Goal: Complete application form: Complete application form

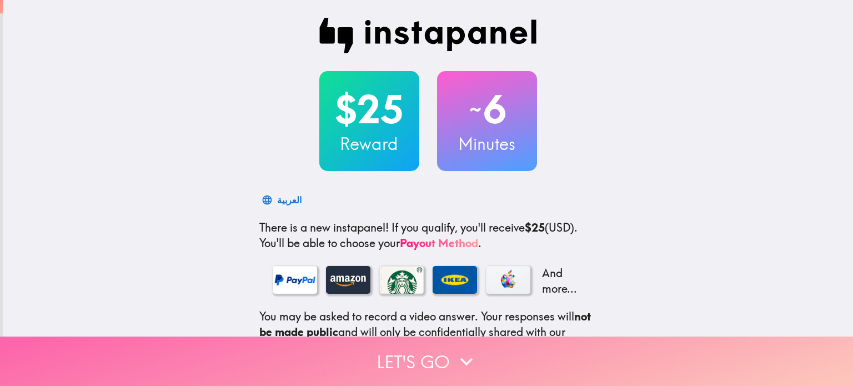
click at [417, 344] on button "Let's go" at bounding box center [426, 361] width 853 height 49
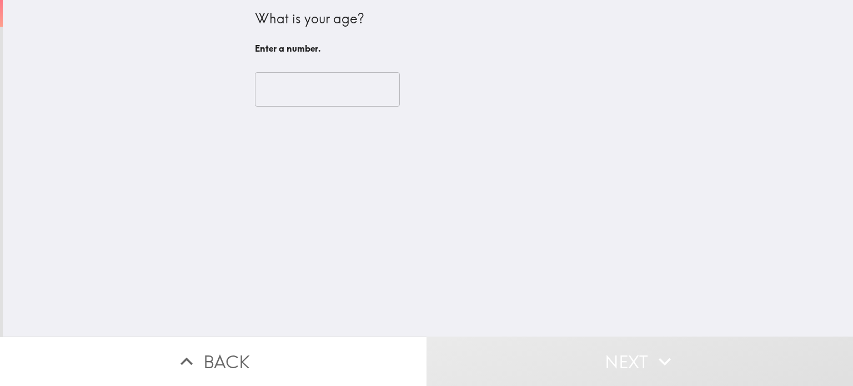
click at [278, 84] on input "number" at bounding box center [327, 89] width 145 height 34
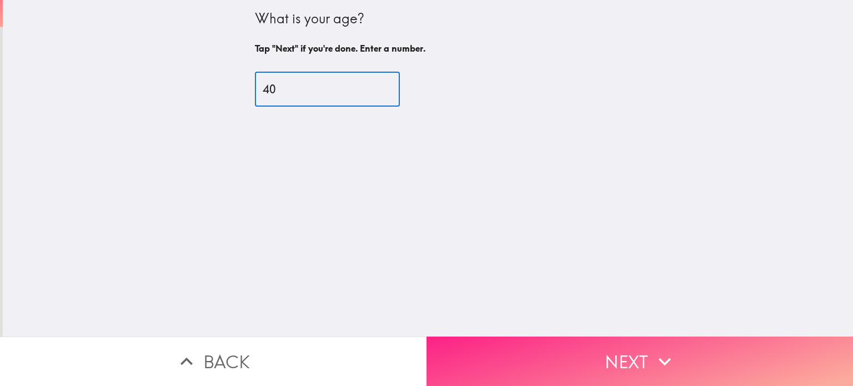
type input "40"
click at [544, 347] on button "Next" at bounding box center [640, 361] width 427 height 49
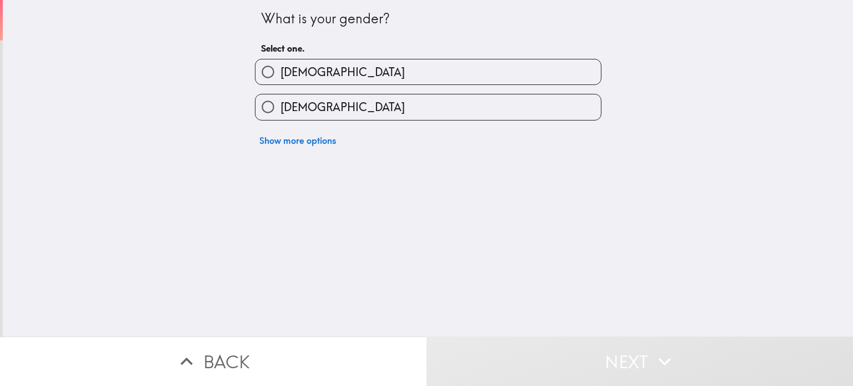
click at [303, 108] on span "[DEMOGRAPHIC_DATA]" at bounding box center [343, 107] width 124 height 16
click at [281, 108] on input "[DEMOGRAPHIC_DATA]" at bounding box center [268, 106] width 25 height 25
radio input "true"
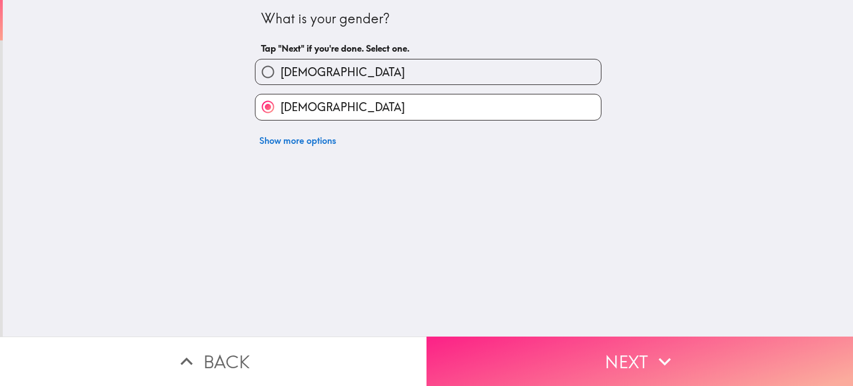
click at [492, 349] on button "Next" at bounding box center [640, 361] width 427 height 49
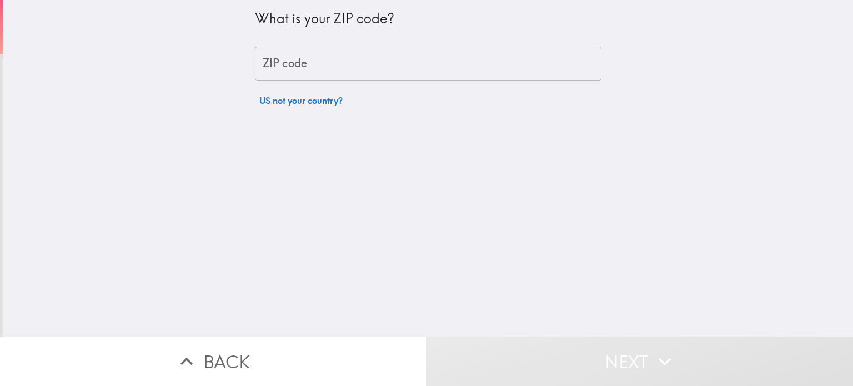
click at [293, 63] on input "ZIP code" at bounding box center [428, 64] width 347 height 34
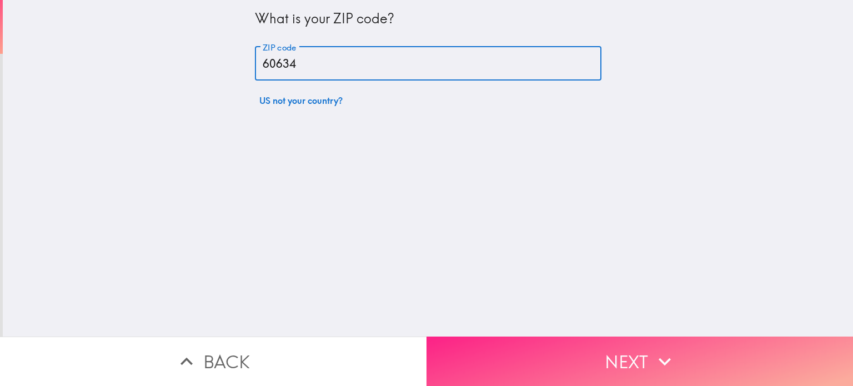
type input "60634"
click at [508, 355] on button "Next" at bounding box center [640, 361] width 427 height 49
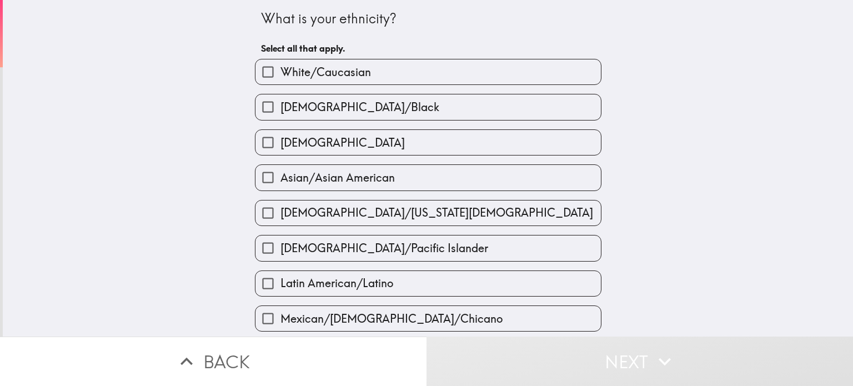
click at [372, 144] on label "[DEMOGRAPHIC_DATA]" at bounding box center [429, 142] width 346 height 25
click at [281, 144] on input "[DEMOGRAPHIC_DATA]" at bounding box center [268, 142] width 25 height 25
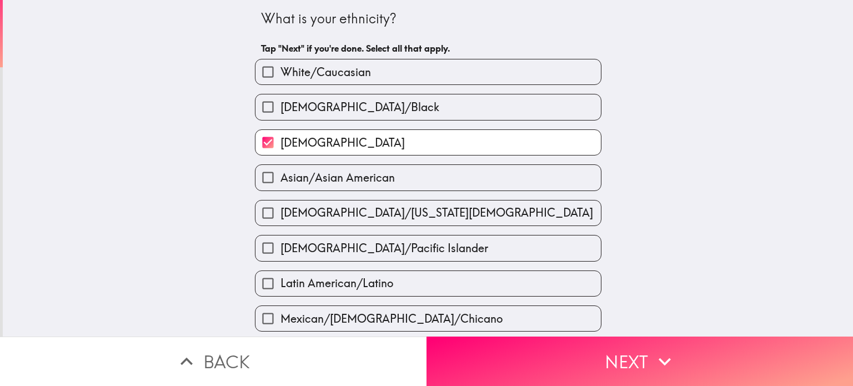
click at [372, 144] on label "[DEMOGRAPHIC_DATA]" at bounding box center [429, 142] width 346 height 25
click at [281, 144] on input "[DEMOGRAPHIC_DATA]" at bounding box center [268, 142] width 25 height 25
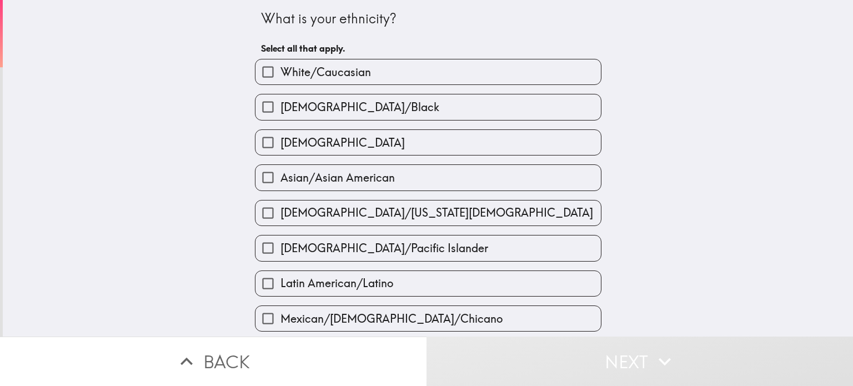
click at [369, 142] on label "[DEMOGRAPHIC_DATA]" at bounding box center [429, 142] width 346 height 25
click at [281, 142] on input "[DEMOGRAPHIC_DATA]" at bounding box center [268, 142] width 25 height 25
checkbox input "true"
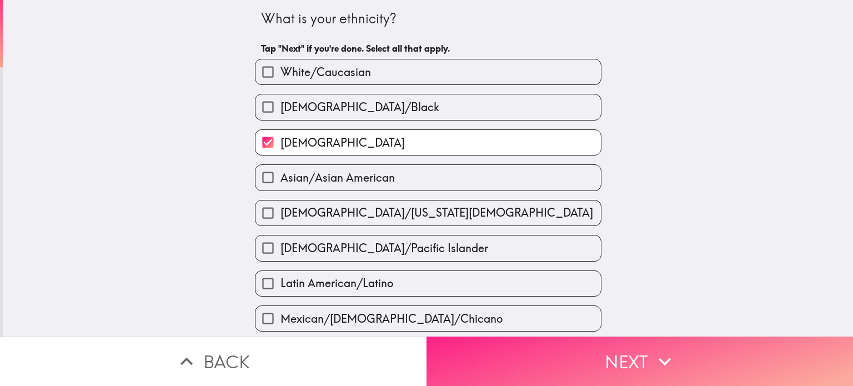
click at [533, 351] on button "Next" at bounding box center [640, 361] width 427 height 49
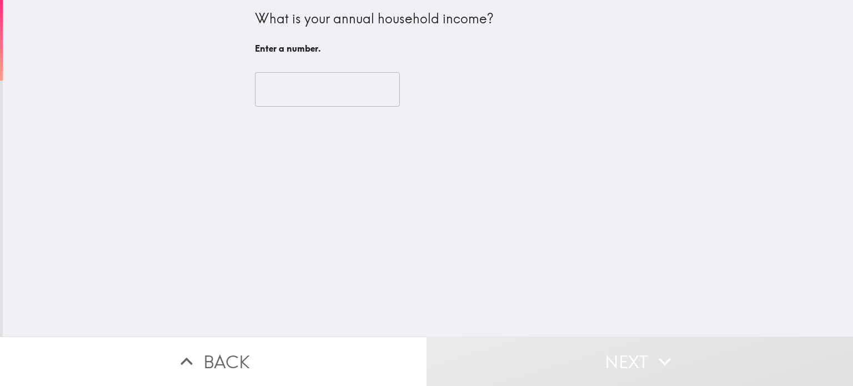
click at [278, 93] on input "number" at bounding box center [327, 89] width 145 height 34
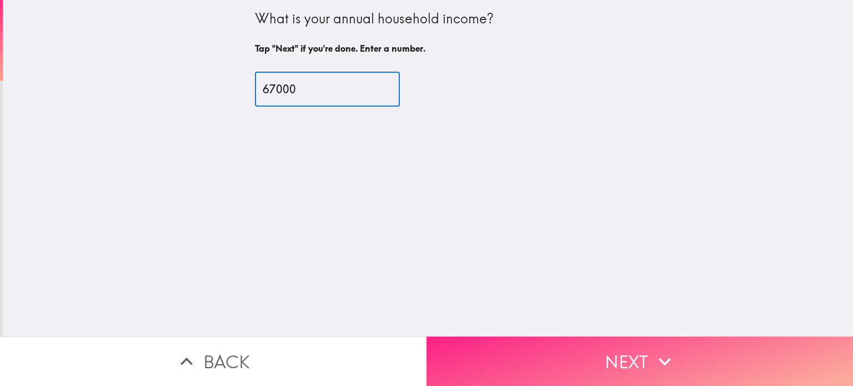
type input "67000"
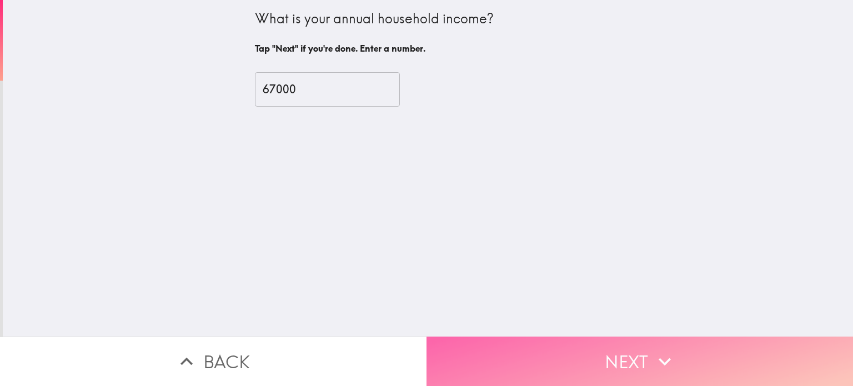
click at [489, 353] on button "Next" at bounding box center [640, 361] width 427 height 49
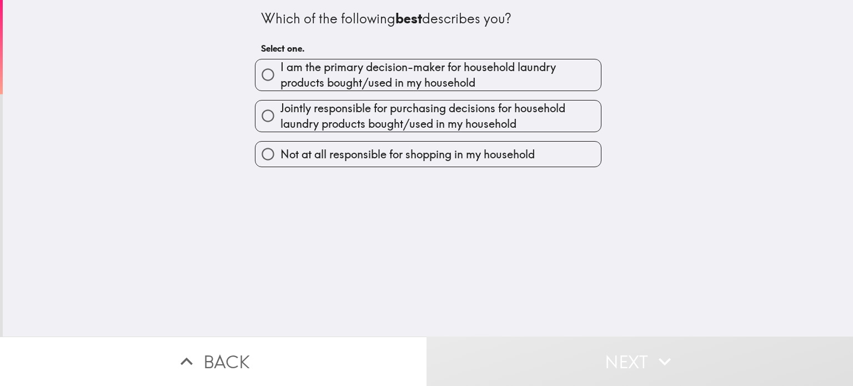
click at [326, 62] on span "I am the primary decision-maker for household laundry products bought/used in m…" at bounding box center [441, 74] width 321 height 31
click at [281, 62] on input "I am the primary decision-maker for household laundry products bought/used in m…" at bounding box center [268, 74] width 25 height 25
radio input "true"
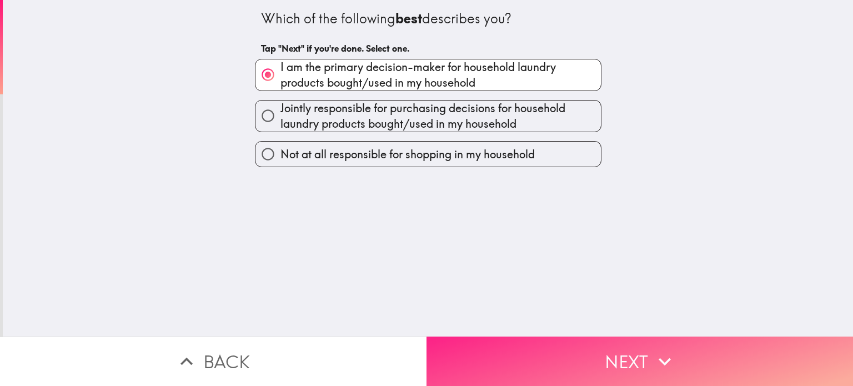
click at [522, 357] on button "Next" at bounding box center [640, 361] width 427 height 49
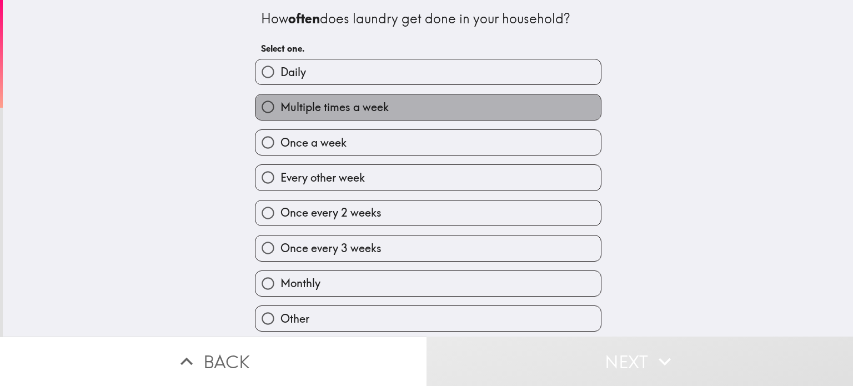
click at [379, 104] on span "Multiple times a week" at bounding box center [335, 107] width 108 height 16
click at [281, 104] on input "Multiple times a week" at bounding box center [268, 106] width 25 height 25
radio input "true"
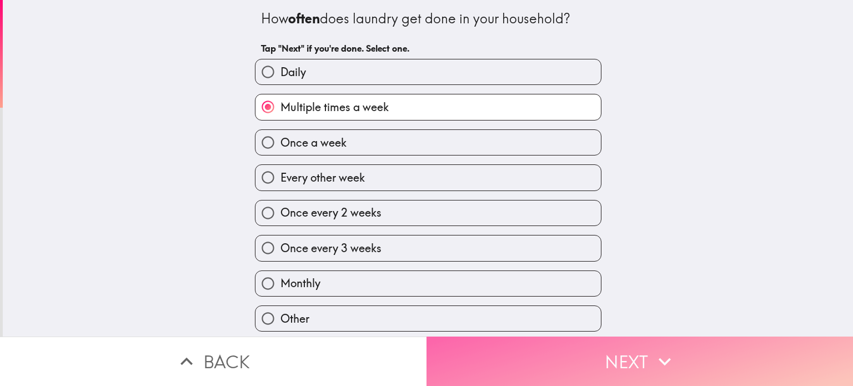
click at [540, 344] on button "Next" at bounding box center [640, 361] width 427 height 49
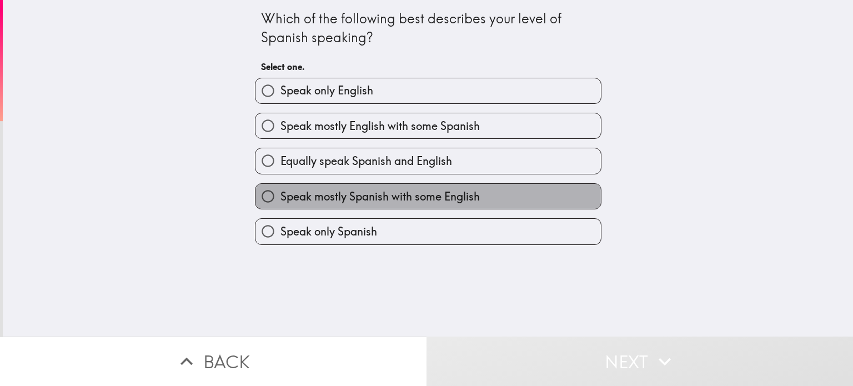
click at [342, 198] on span "Speak mostly Spanish with some English" at bounding box center [380, 197] width 199 height 16
click at [281, 198] on input "Speak mostly Spanish with some English" at bounding box center [268, 196] width 25 height 25
radio input "true"
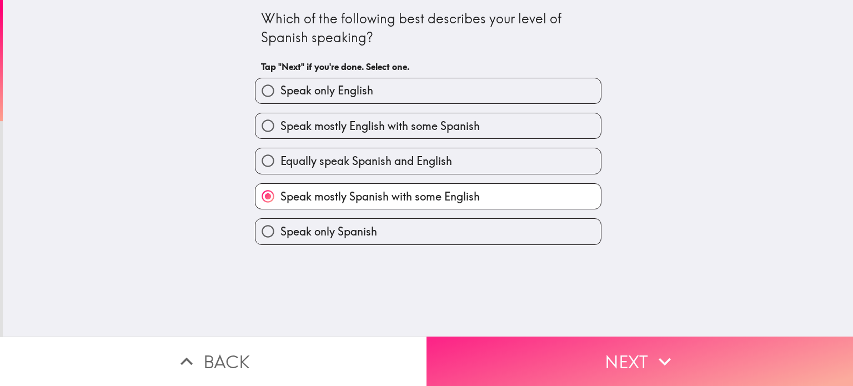
click at [484, 344] on button "Next" at bounding box center [640, 361] width 427 height 49
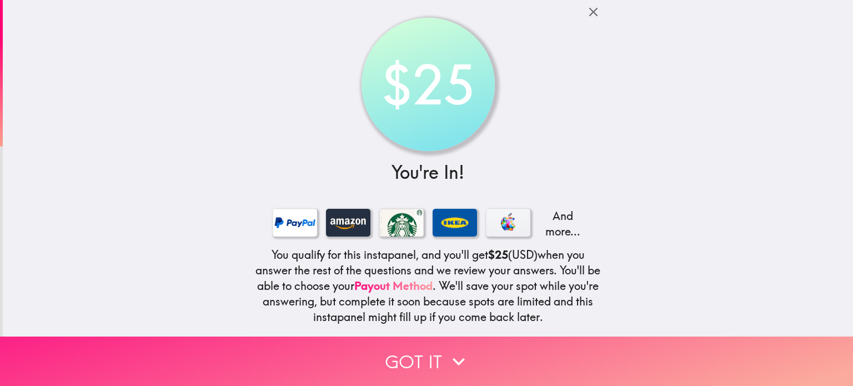
click at [409, 341] on button "Got it" at bounding box center [426, 361] width 853 height 49
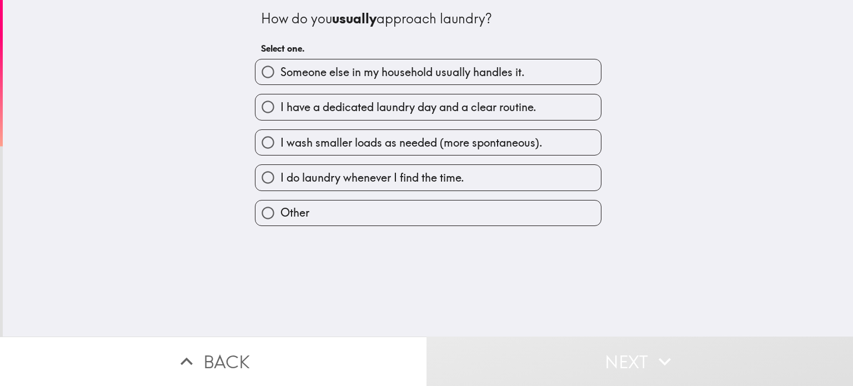
click at [333, 173] on span "I do laundry whenever I find the time." at bounding box center [373, 178] width 184 height 16
click at [281, 173] on input "I do laundry whenever I find the time." at bounding box center [268, 177] width 25 height 25
radio input "true"
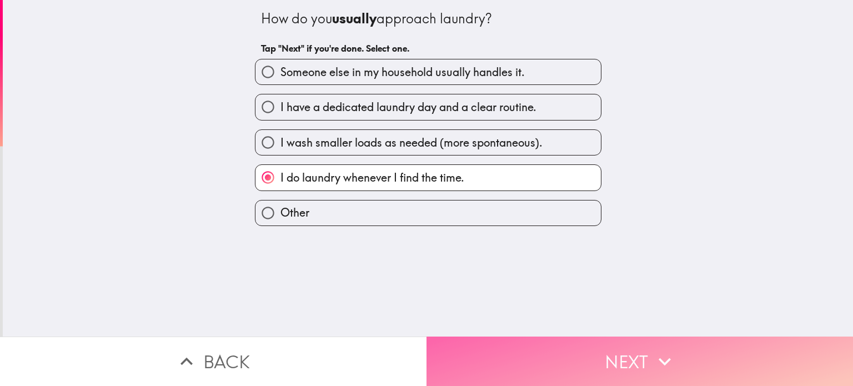
click at [467, 344] on button "Next" at bounding box center [640, 361] width 427 height 49
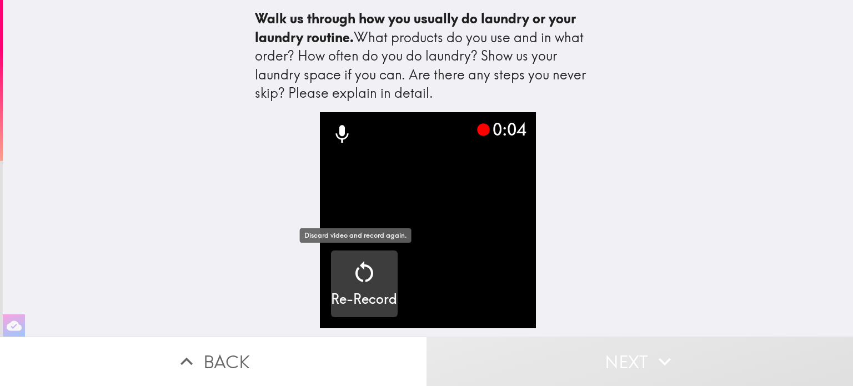
click at [355, 275] on icon "button" at bounding box center [364, 272] width 27 height 27
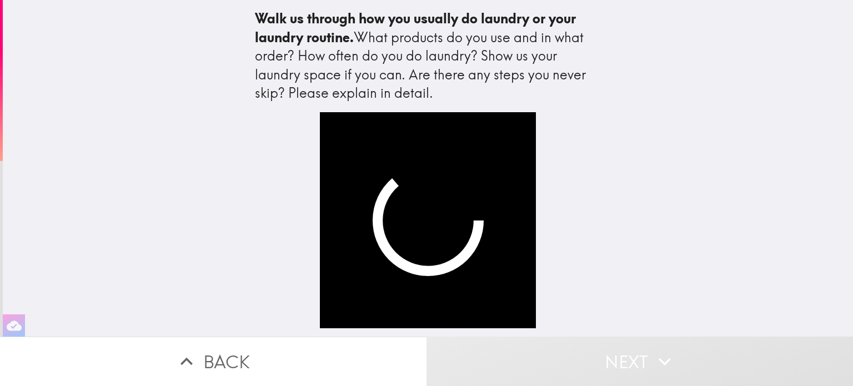
click at [714, 117] on div "Walk us through how you usually do laundry or your laundry routine. What produc…" at bounding box center [428, 168] width 851 height 337
click at [420, 244] on video "button" at bounding box center [428, 220] width 216 height 216
click at [460, 306] on video "button" at bounding box center [428, 220] width 216 height 216
click at [12, 318] on icon "button" at bounding box center [14, 325] width 15 height 15
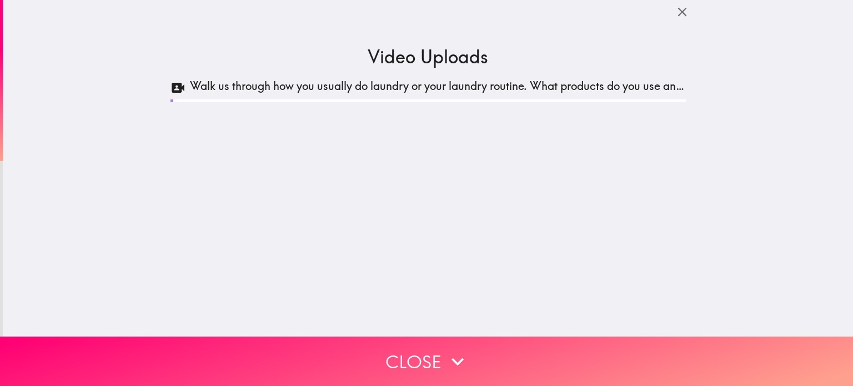
click at [171, 82] on icon at bounding box center [178, 87] width 15 height 19
click at [171, 87] on icon at bounding box center [178, 87] width 15 height 19
click at [624, 106] on div "Walk us through how you usually do laundry or your laundry routine. What produc…" at bounding box center [429, 185] width 516 height 214
drag, startPoint x: 562, startPoint y: 100, endPoint x: 556, endPoint y: 138, distance: 38.9
click at [556, 138] on div "Walk us through how you usually do laundry or your laundry routine. What produc…" at bounding box center [429, 185] width 516 height 214
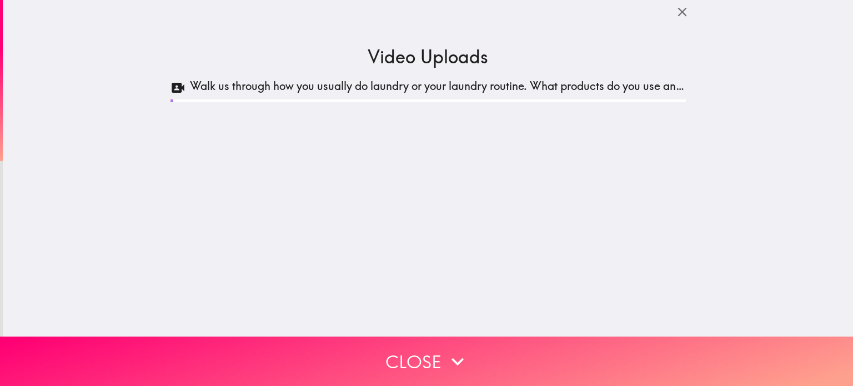
click at [373, 62] on h3 "Video Uploads" at bounding box center [428, 56] width 121 height 25
click at [172, 87] on icon at bounding box center [178, 88] width 13 height 10
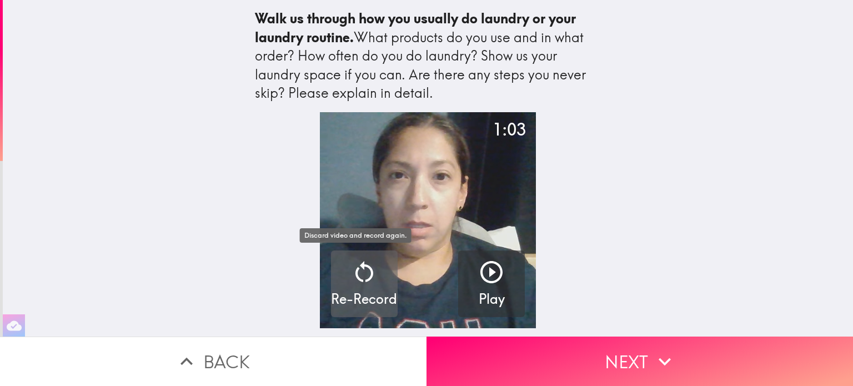
click at [356, 271] on icon "button" at bounding box center [365, 271] width 18 height 21
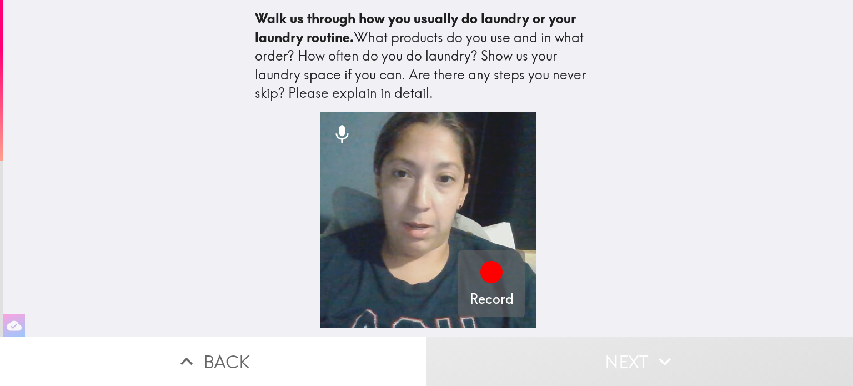
click at [487, 266] on icon "button" at bounding box center [492, 272] width 22 height 22
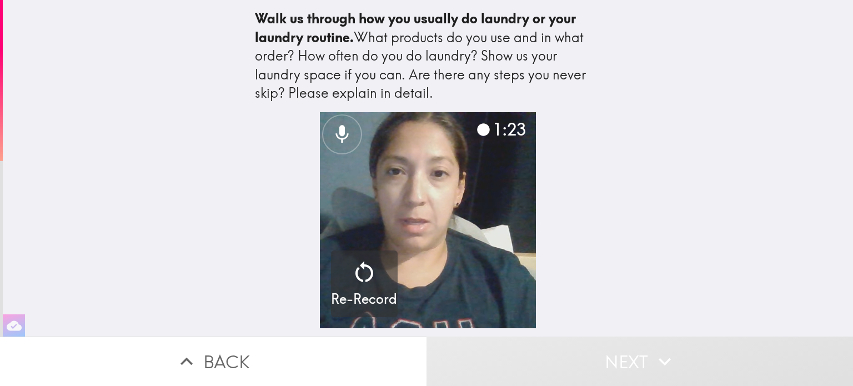
click at [453, 207] on video "button" at bounding box center [428, 220] width 216 height 216
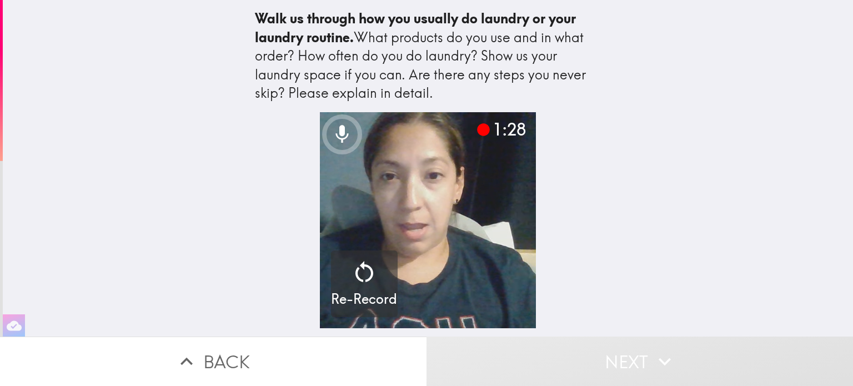
click at [477, 131] on icon at bounding box center [483, 129] width 13 height 13
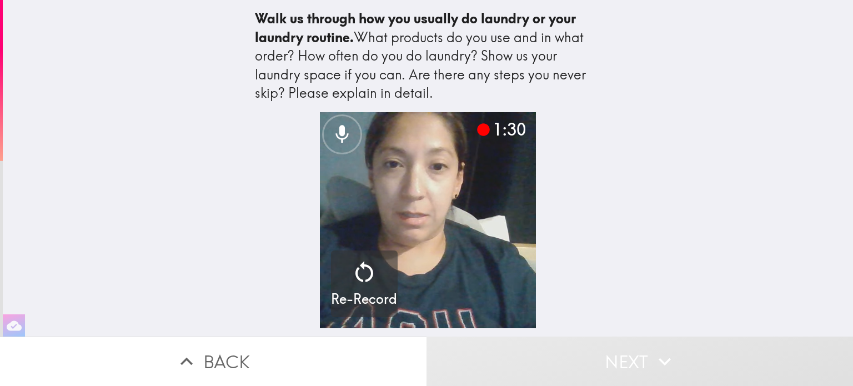
click at [542, 368] on button "Next" at bounding box center [640, 361] width 427 height 49
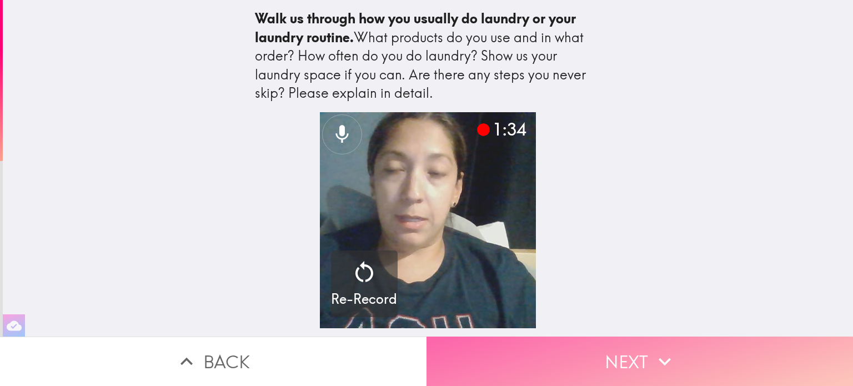
click at [575, 348] on button "Next" at bounding box center [640, 361] width 427 height 49
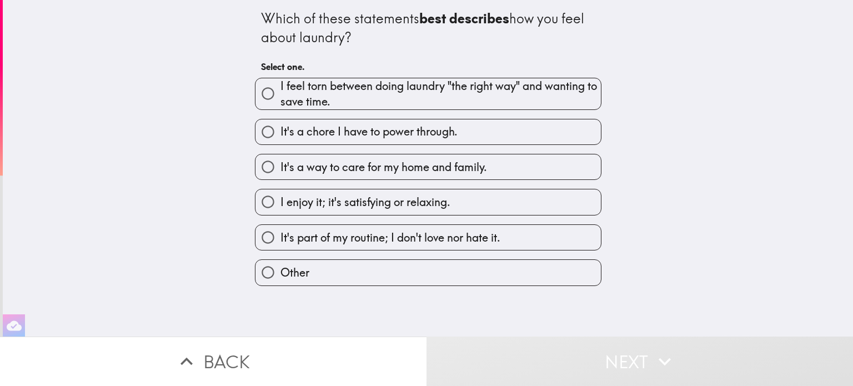
click at [490, 163] on label "It's a way to care for my home and family." at bounding box center [429, 166] width 346 height 25
click at [281, 163] on input "It's a way to care for my home and family." at bounding box center [268, 166] width 25 height 25
radio input "true"
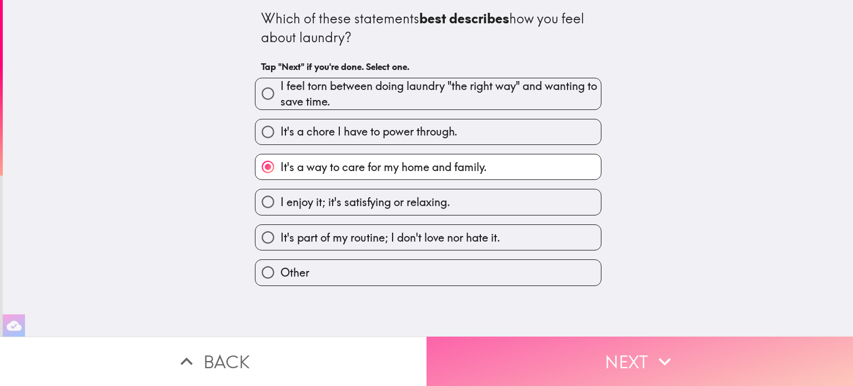
click at [524, 343] on button "Next" at bounding box center [640, 361] width 427 height 49
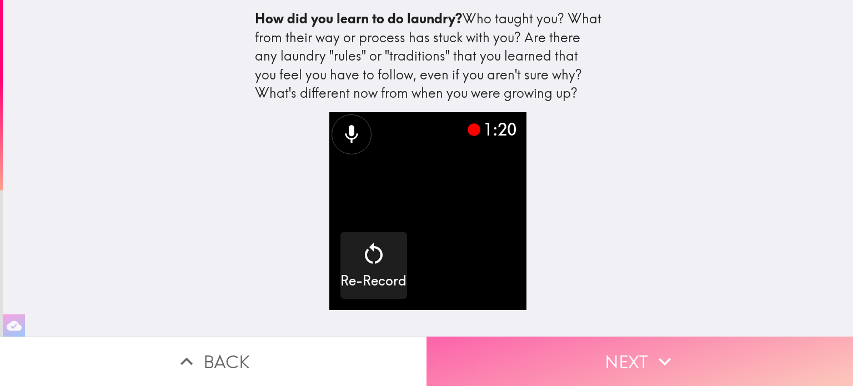
click at [483, 346] on button "Next" at bounding box center [640, 361] width 427 height 49
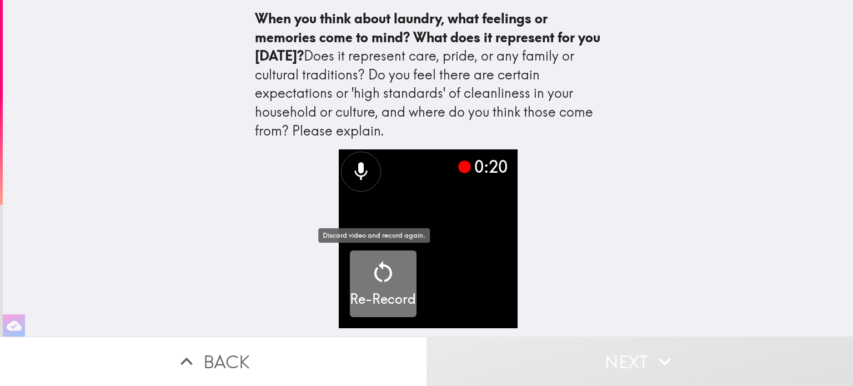
click at [374, 277] on icon "button" at bounding box center [383, 271] width 18 height 21
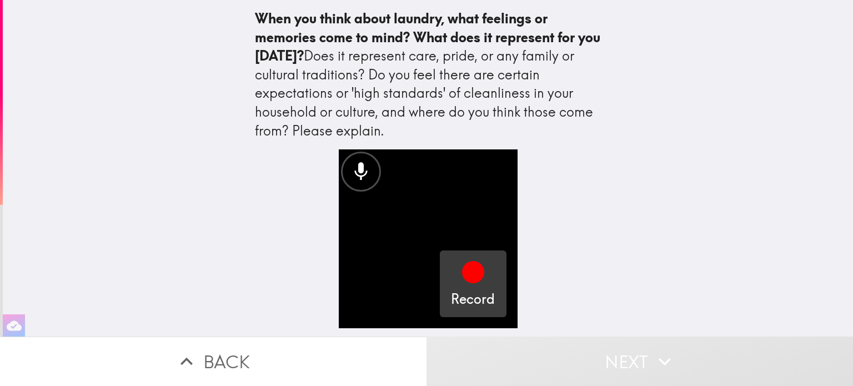
click at [467, 274] on icon "button" at bounding box center [473, 272] width 22 height 22
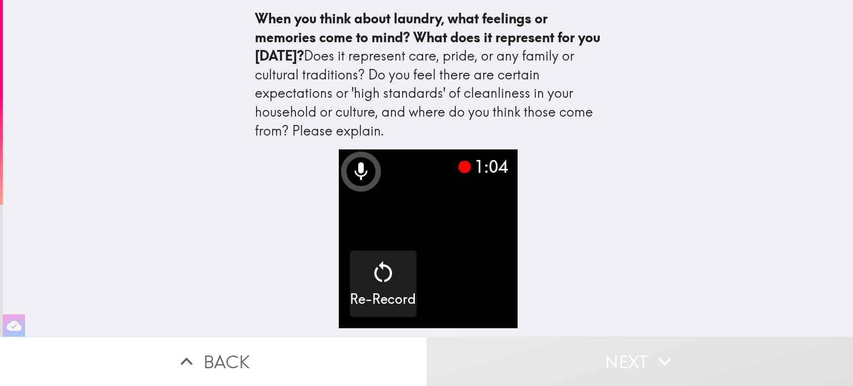
click at [460, 273] on video "button" at bounding box center [428, 238] width 179 height 179
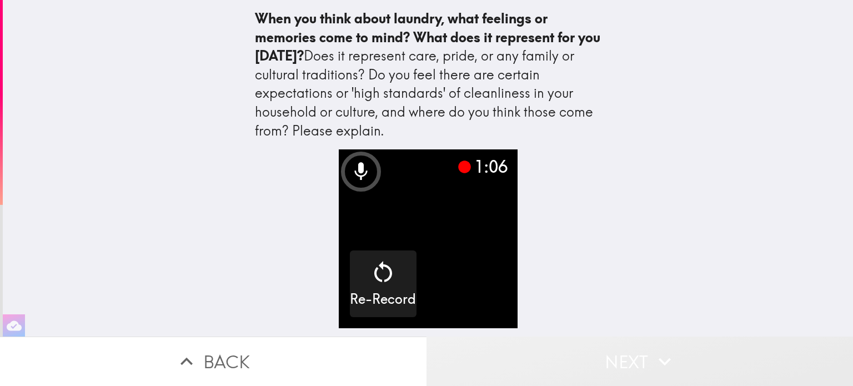
click at [591, 355] on button "Next" at bounding box center [640, 361] width 427 height 49
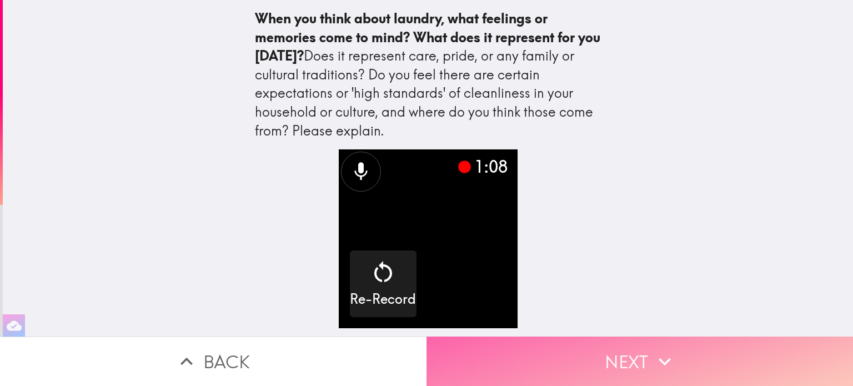
click at [591, 355] on button "Next" at bounding box center [640, 361] width 427 height 49
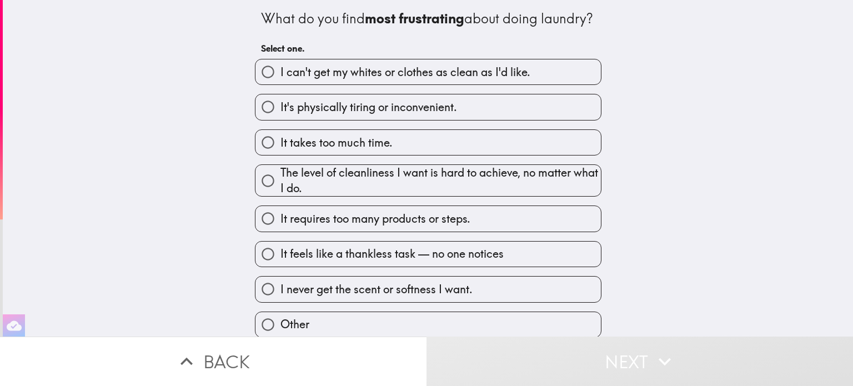
click at [466, 80] on span "I can't get my whites or clothes as clean as I'd like." at bounding box center [406, 72] width 250 height 16
click at [281, 84] on input "I can't get my whites or clothes as clean as I'd like." at bounding box center [268, 71] width 25 height 25
radio input "true"
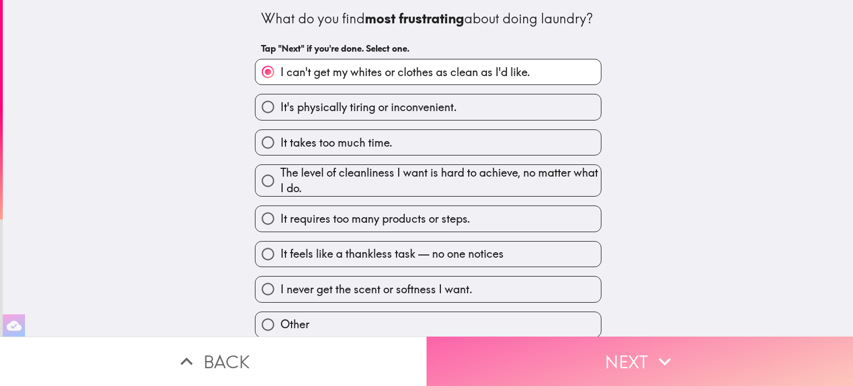
click at [489, 348] on button "Next" at bounding box center [640, 361] width 427 height 49
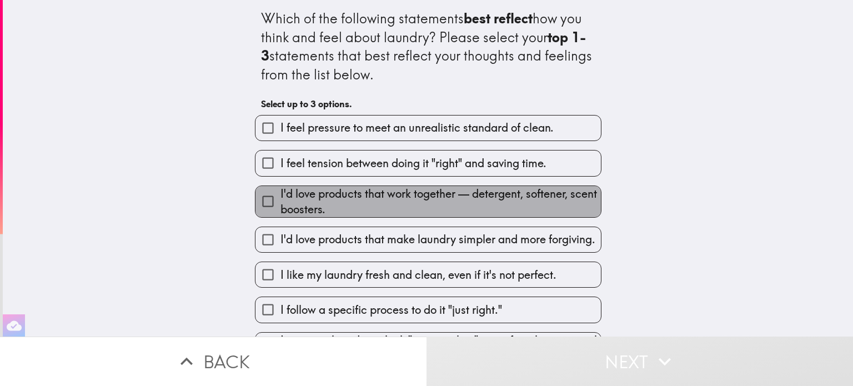
click at [368, 206] on span "I'd love products that work together — detergent, softener, scent boosters." at bounding box center [441, 201] width 321 height 31
click at [281, 206] on input "I'd love products that work together — detergent, softener, scent boosters." at bounding box center [268, 201] width 25 height 25
checkbox input "true"
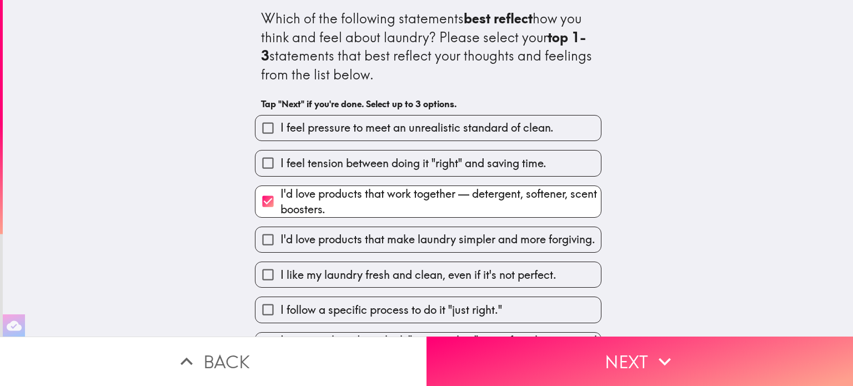
click at [402, 237] on span "I'd love products that make laundry simpler and more forgiving." at bounding box center [438, 240] width 315 height 16
click at [281, 237] on input "I'd love products that make laundry simpler and more forgiving." at bounding box center [268, 239] width 25 height 25
checkbox input "true"
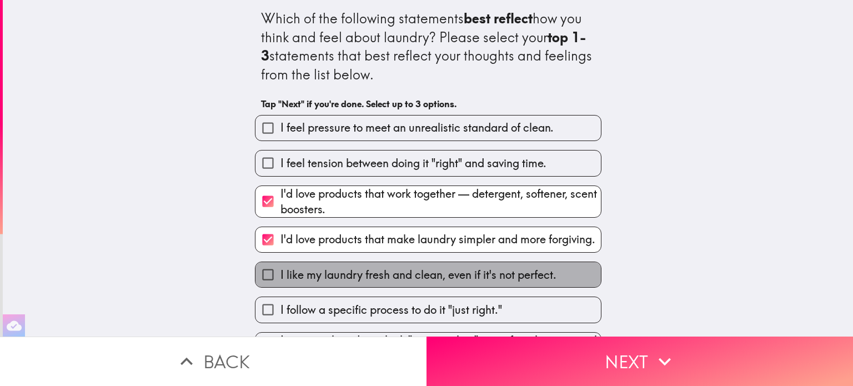
click at [382, 275] on span "I like my laundry fresh and clean, even if it's not perfect." at bounding box center [419, 275] width 276 height 16
click at [281, 275] on input "I like my laundry fresh and clean, even if it's not perfect." at bounding box center [268, 274] width 25 height 25
checkbox input "true"
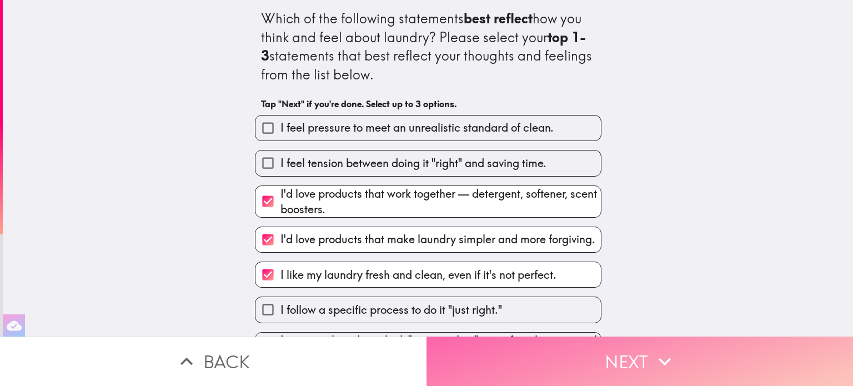
click at [493, 355] on button "Next" at bounding box center [640, 361] width 427 height 49
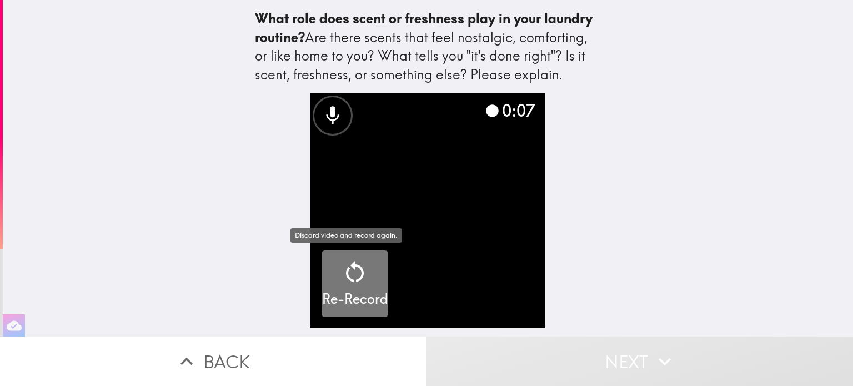
click at [346, 274] on icon "button" at bounding box center [355, 272] width 27 height 27
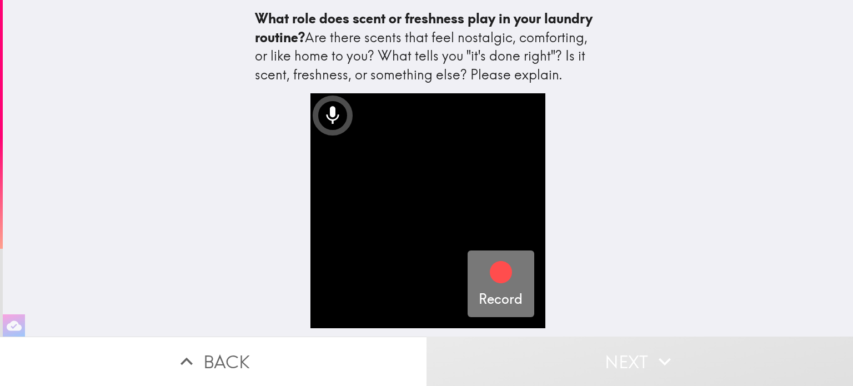
click at [493, 278] on icon "button" at bounding box center [501, 272] width 22 height 22
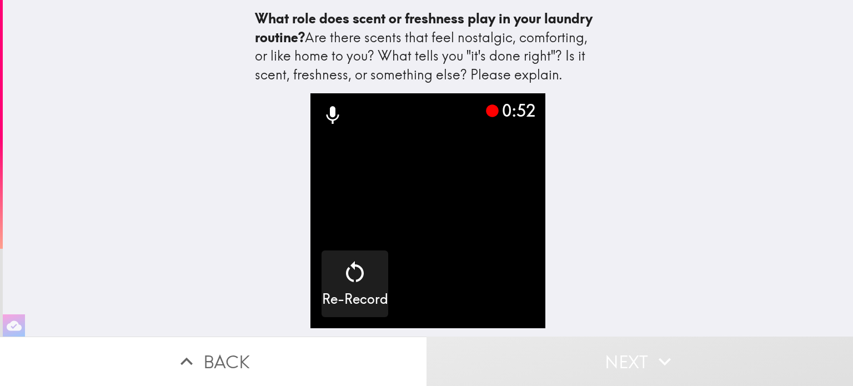
click at [484, 278] on video "button" at bounding box center [428, 210] width 235 height 235
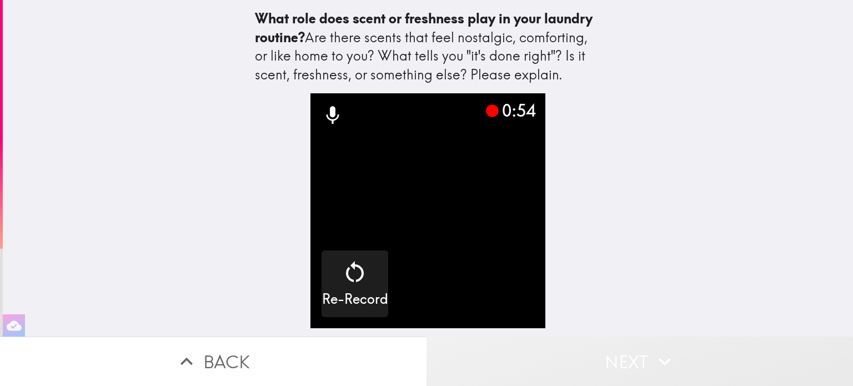
click at [606, 357] on button "Next" at bounding box center [640, 361] width 427 height 49
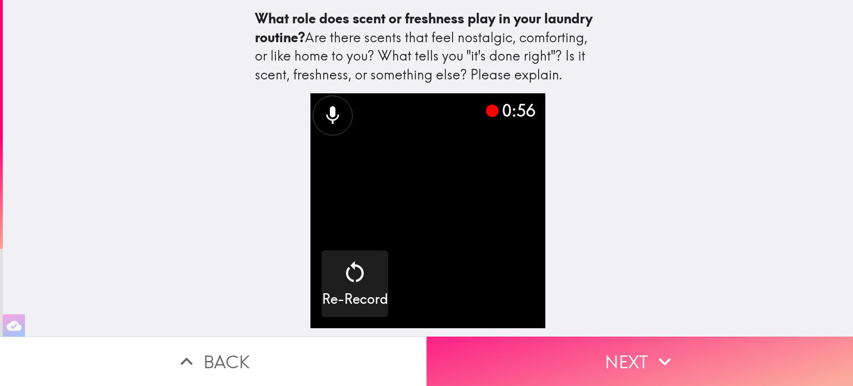
click at [606, 357] on button "Next" at bounding box center [640, 361] width 427 height 49
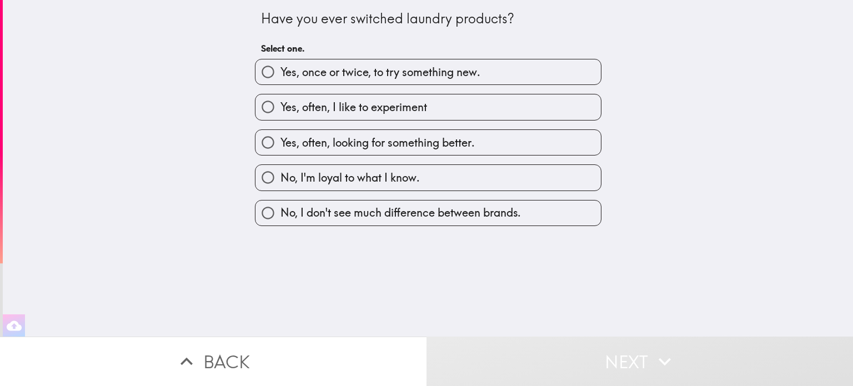
click at [433, 183] on label "No, I'm loyal to what I know." at bounding box center [429, 177] width 346 height 25
click at [281, 183] on input "No, I'm loyal to what I know." at bounding box center [268, 177] width 25 height 25
radio input "true"
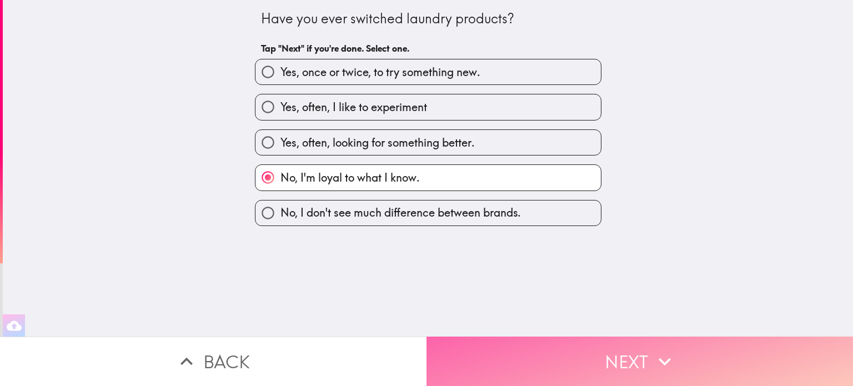
click at [532, 354] on button "Next" at bounding box center [640, 361] width 427 height 49
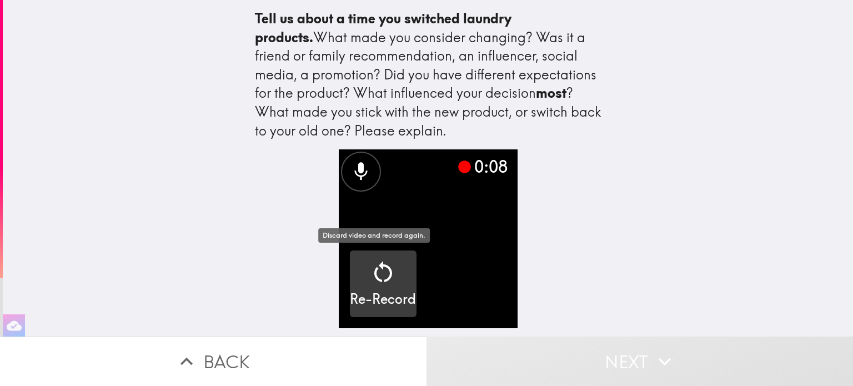
click at [370, 275] on icon "button" at bounding box center [383, 272] width 27 height 27
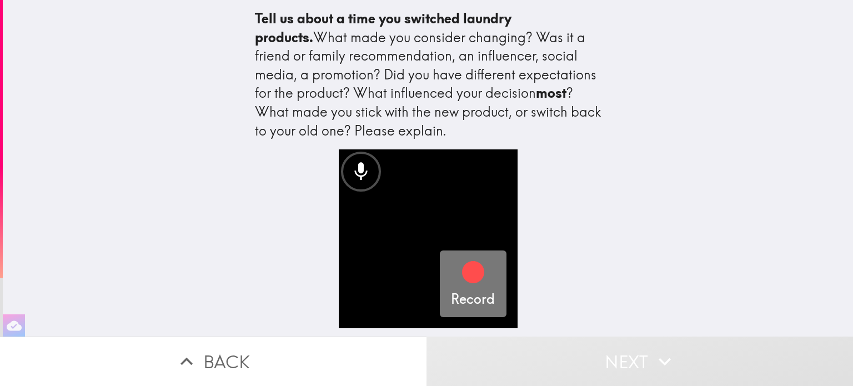
click at [471, 275] on icon "button" at bounding box center [473, 272] width 22 height 22
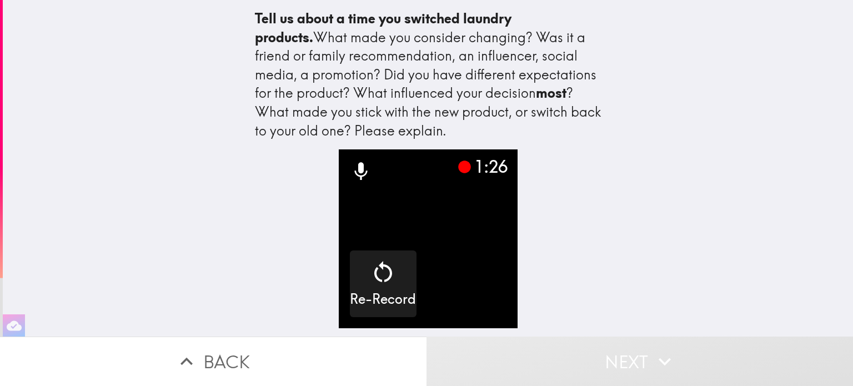
click at [520, 366] on button "Next" at bounding box center [640, 361] width 427 height 49
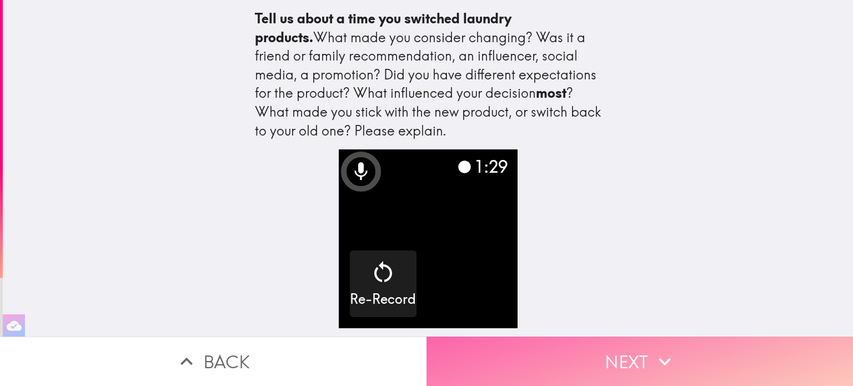
click at [520, 366] on button "Next" at bounding box center [640, 361] width 427 height 49
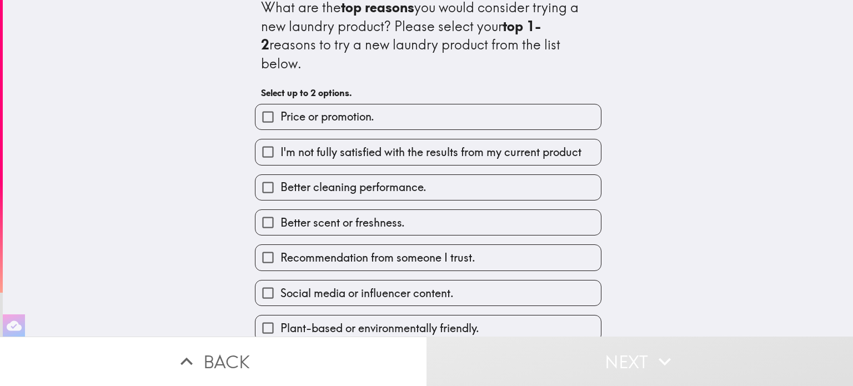
scroll to position [11, 0]
click at [404, 105] on label "Price or promotion." at bounding box center [429, 117] width 346 height 25
click at [281, 105] on input "Price or promotion." at bounding box center [268, 117] width 25 height 25
checkbox input "true"
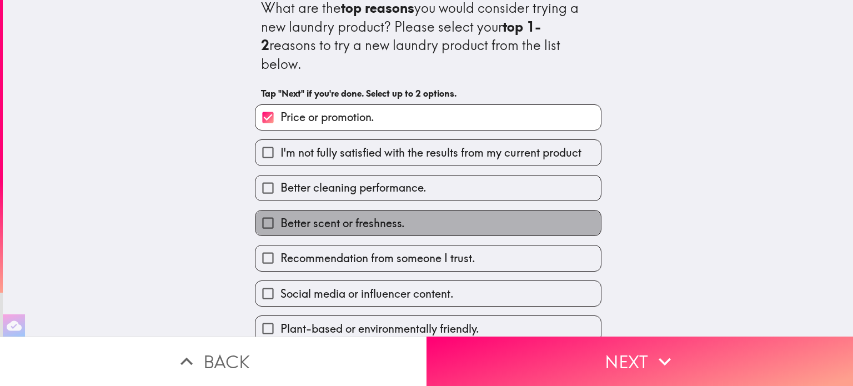
click at [396, 216] on span "Better scent or freshness." at bounding box center [343, 224] width 124 height 16
click at [281, 211] on input "Better scent or freshness." at bounding box center [268, 223] width 25 height 25
checkbox input "true"
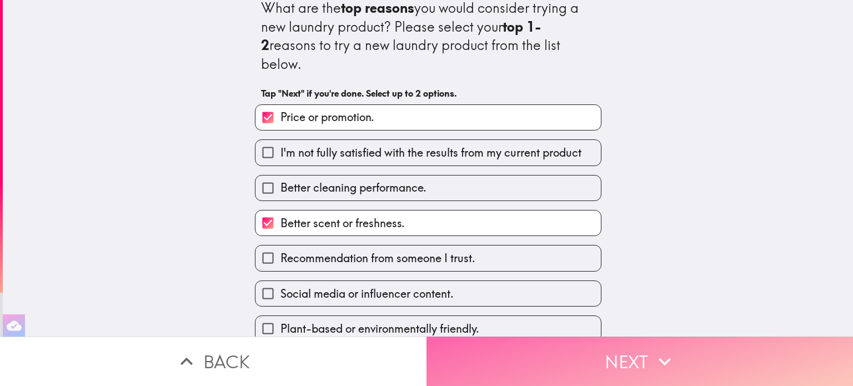
click at [568, 357] on button "Next" at bounding box center [640, 361] width 427 height 49
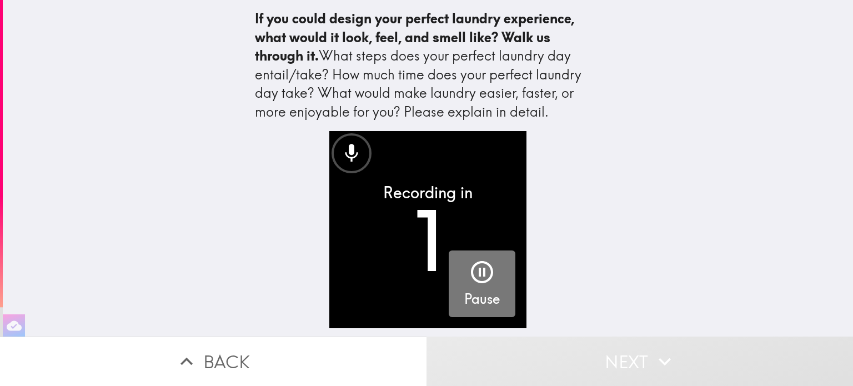
click at [477, 267] on icon "button" at bounding box center [482, 272] width 27 height 27
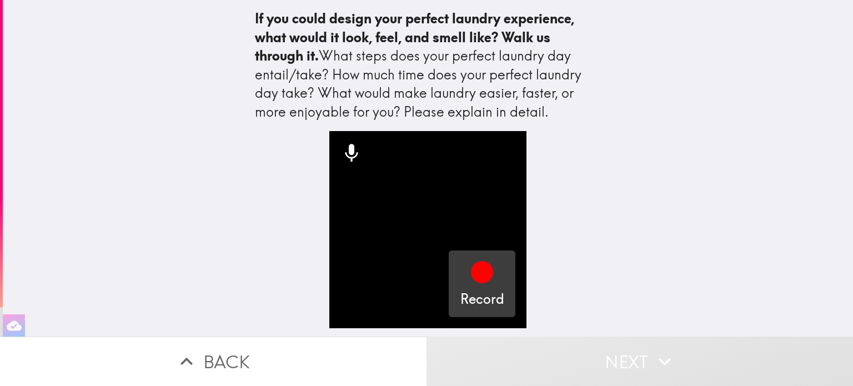
click at [478, 266] on icon "button" at bounding box center [482, 272] width 22 height 22
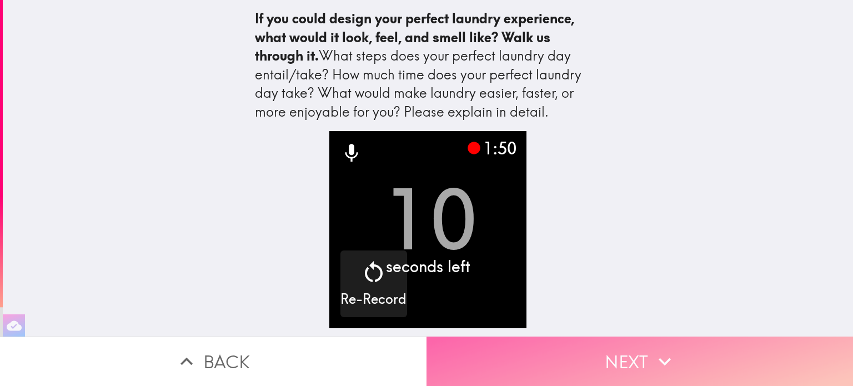
click at [537, 348] on button "Next" at bounding box center [640, 361] width 427 height 49
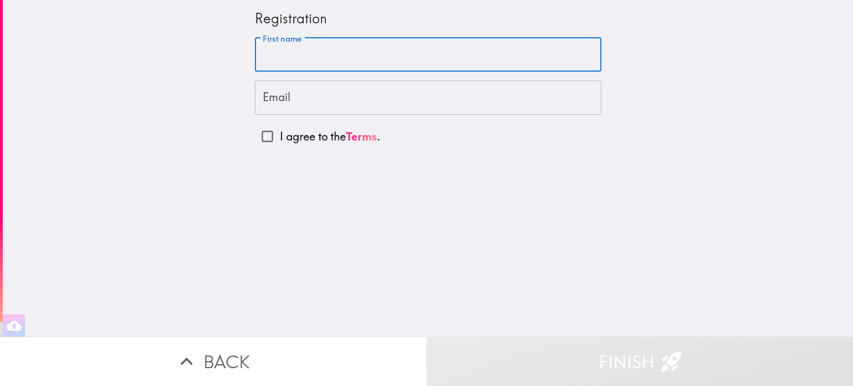
click at [280, 57] on input "First name" at bounding box center [428, 55] width 347 height 34
type input "Sandra"
type input "smendoz26@gmail.com"
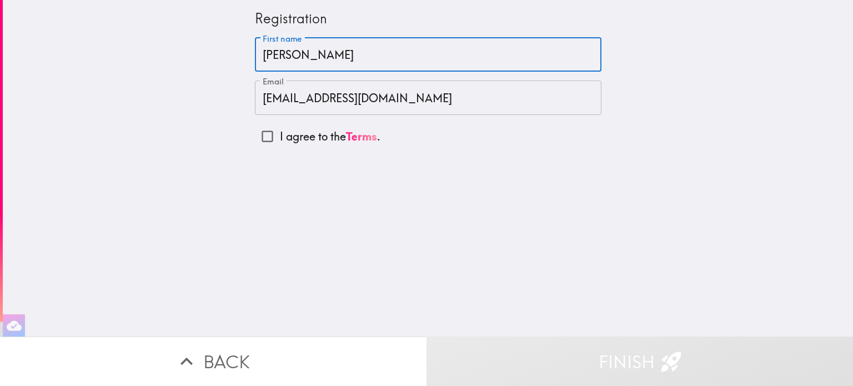
click at [257, 134] on input "I agree to the Terms ." at bounding box center [267, 136] width 25 height 25
checkbox input "true"
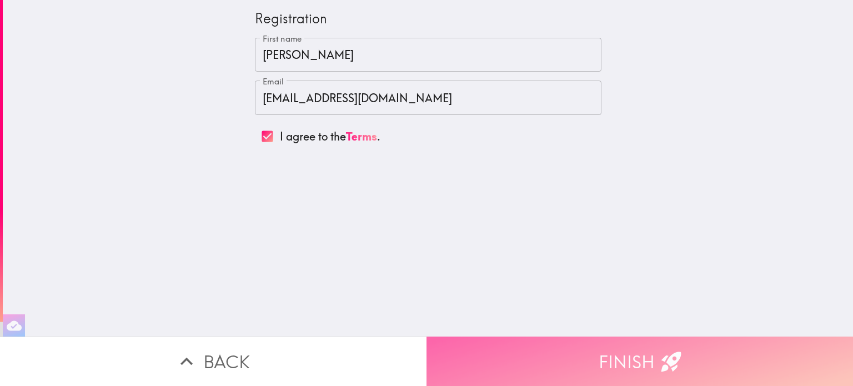
click at [516, 363] on button "Finish" at bounding box center [640, 361] width 427 height 49
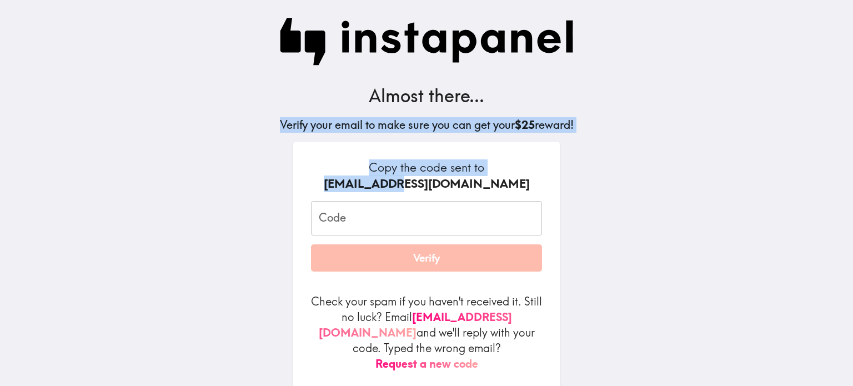
drag, startPoint x: 434, startPoint y: 184, endPoint x: 153, endPoint y: 95, distance: 295.0
click at [153, 95] on main "Almost there... Verify your email to make sure you can get your $25 reward! Cop…" at bounding box center [426, 193] width 853 height 386
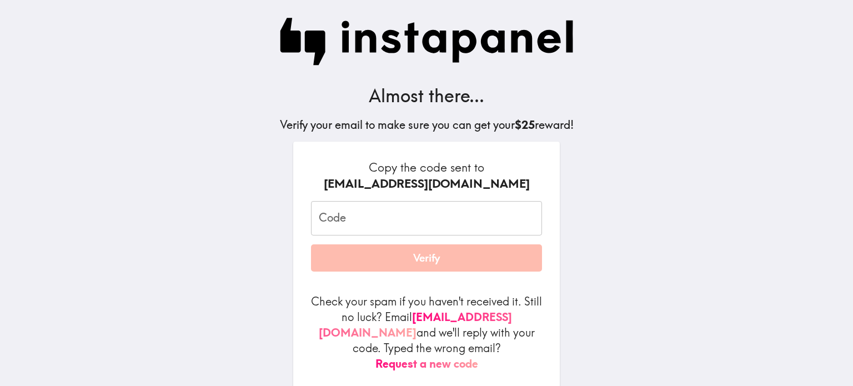
click at [332, 217] on input "Code" at bounding box center [426, 218] width 231 height 34
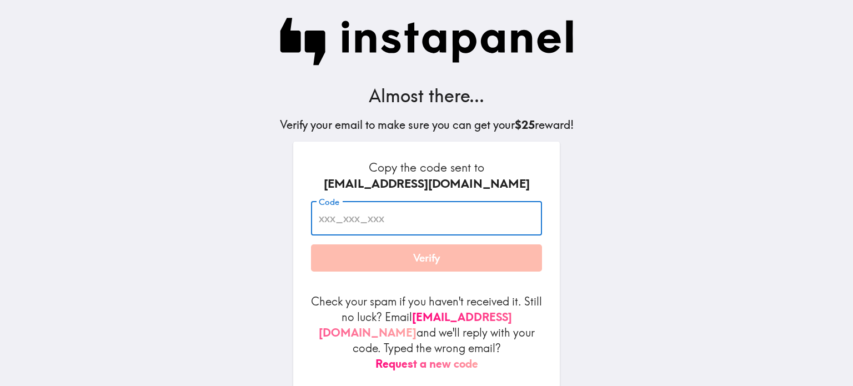
paste input "yyh_Kqd_FqP"
type input "yyh_Kqd_FqP"
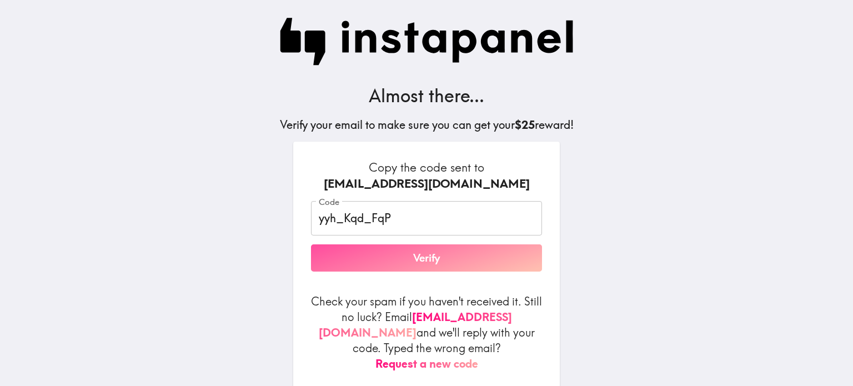
click at [377, 261] on button "Verify" at bounding box center [426, 258] width 231 height 28
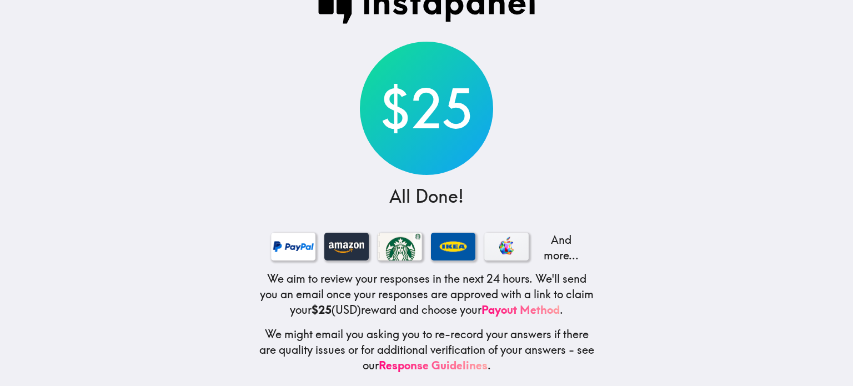
scroll to position [42, 0]
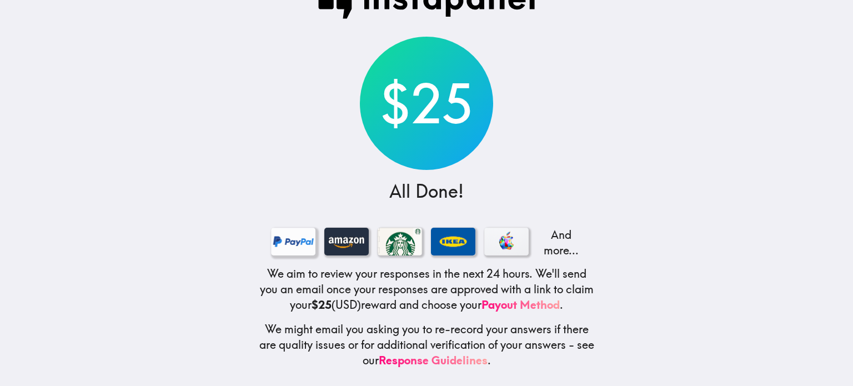
click at [290, 228] on div at bounding box center [293, 242] width 44 height 28
